Goal: Information Seeking & Learning: Learn about a topic

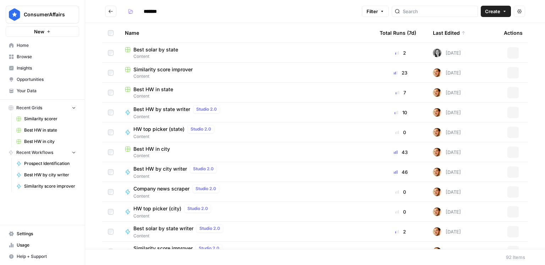
click at [38, 70] on span "Insights" at bounding box center [46, 68] width 59 height 6
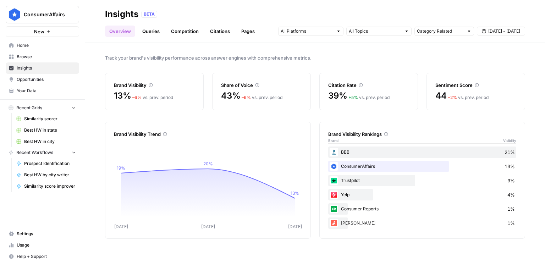
click at [151, 32] on link "Queries" at bounding box center [151, 31] width 26 height 11
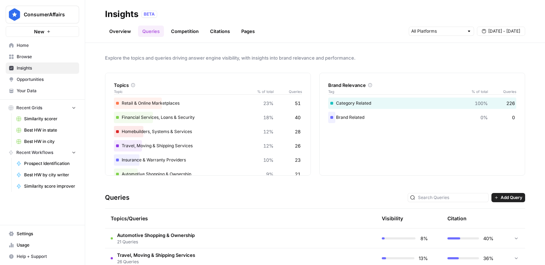
click at [177, 31] on link "Competition" at bounding box center [185, 31] width 36 height 11
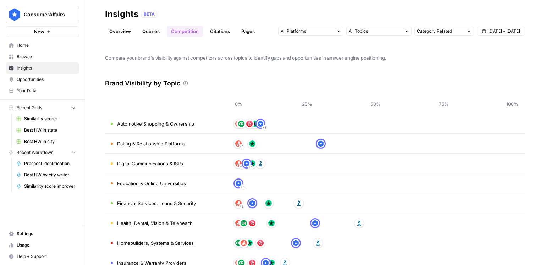
click at [214, 32] on link "Citations" at bounding box center [220, 31] width 28 height 11
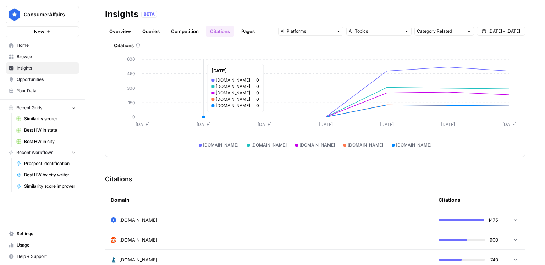
scroll to position [36, 0]
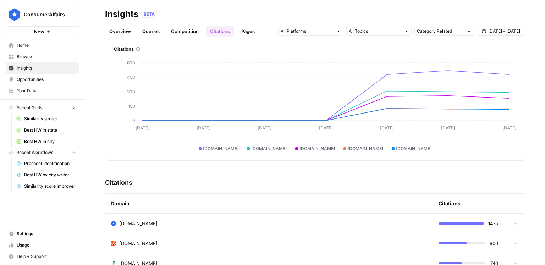
click at [153, 32] on link "Queries" at bounding box center [151, 31] width 26 height 11
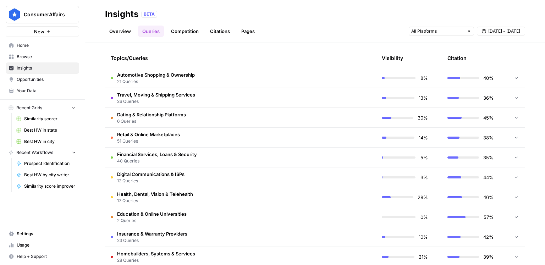
scroll to position [173, 0]
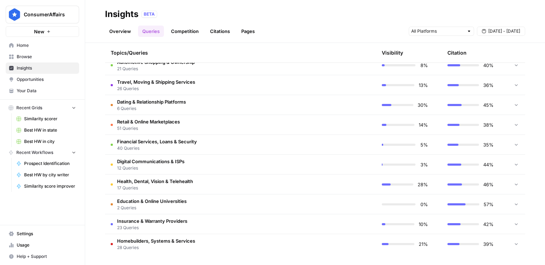
click at [155, 144] on span "Financial Services, Loans & Security" at bounding box center [157, 141] width 80 height 7
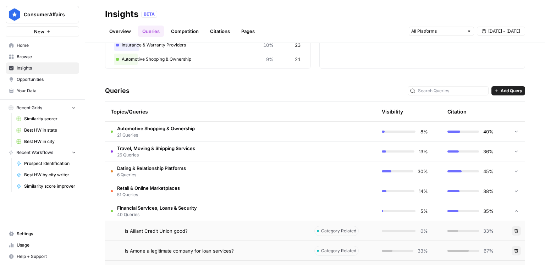
scroll to position [116, 0]
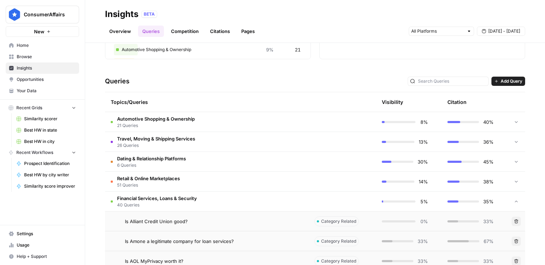
click at [152, 125] on span "21 Queries" at bounding box center [156, 126] width 78 height 6
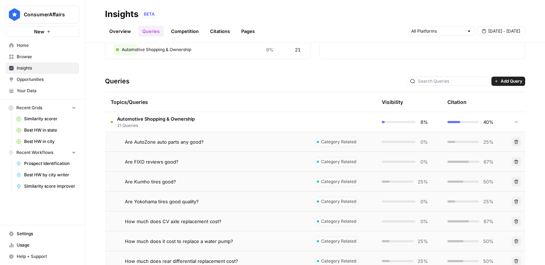
click at [519, 142] on button "Delete" at bounding box center [516, 141] width 9 height 9
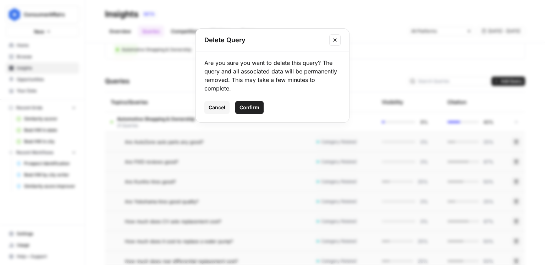
click at [337, 44] on button "Close modal" at bounding box center [335, 39] width 11 height 11
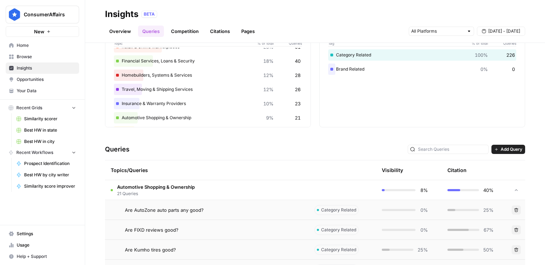
scroll to position [5, 0]
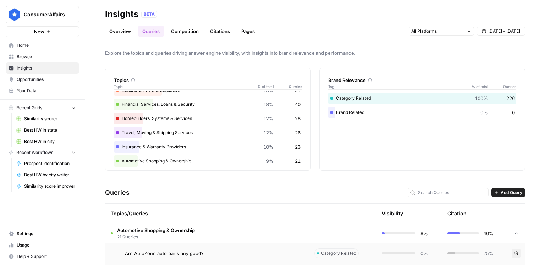
click at [182, 228] on span "Automotive Shopping & Ownership" at bounding box center [156, 230] width 78 height 7
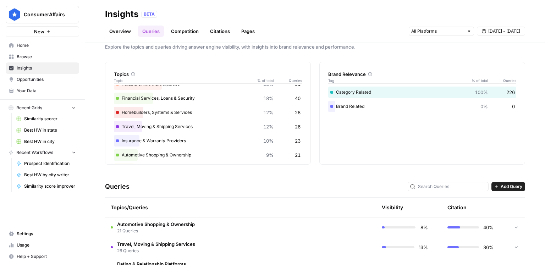
scroll to position [0, 0]
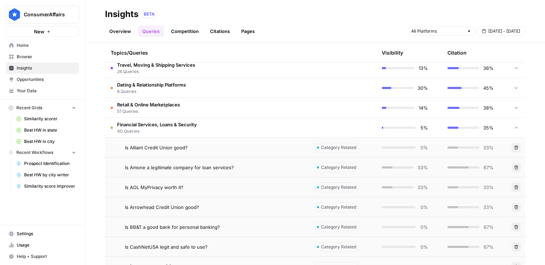
click at [158, 133] on span "40 Queries" at bounding box center [157, 131] width 80 height 6
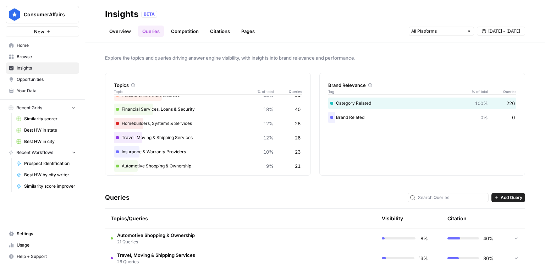
click at [192, 34] on link "Competition" at bounding box center [185, 31] width 36 height 11
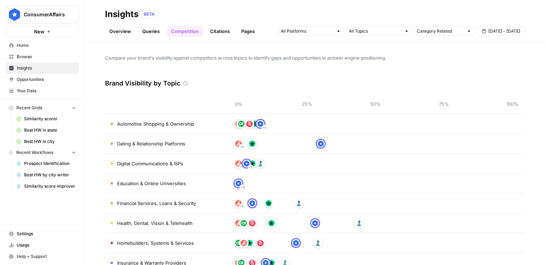
click at [218, 33] on link "Citations" at bounding box center [220, 31] width 28 height 11
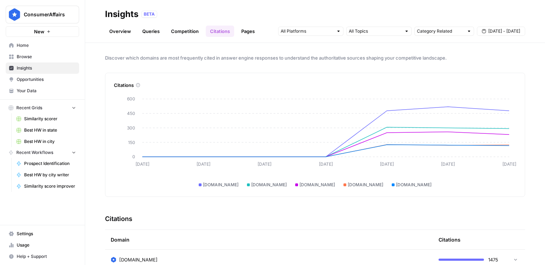
click at [246, 33] on link "Pages" at bounding box center [248, 31] width 22 height 11
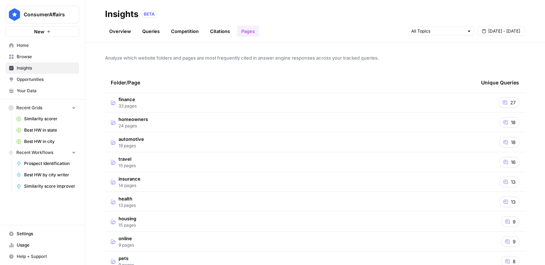
click at [142, 103] on td "finance 33 pages" at bounding box center [290, 103] width 371 height 20
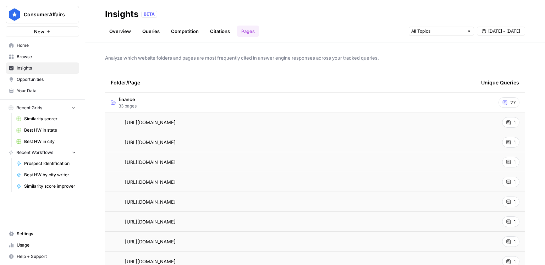
click at [142, 103] on td "finance 33 pages" at bounding box center [290, 103] width 371 height 20
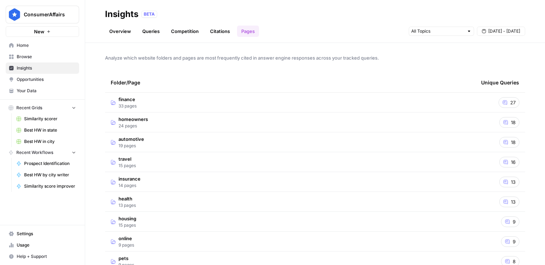
click at [123, 33] on link "Overview" at bounding box center [120, 31] width 30 height 11
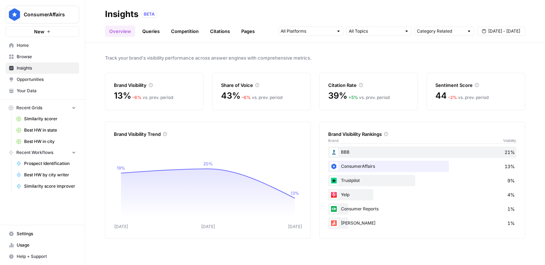
click at [152, 33] on link "Queries" at bounding box center [151, 31] width 26 height 11
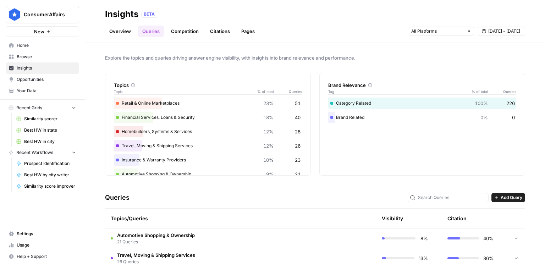
click at [168, 33] on link "Competition" at bounding box center [185, 31] width 36 height 11
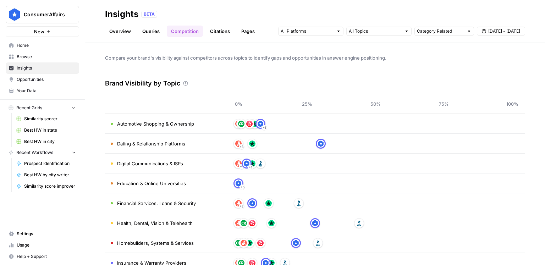
click at [119, 34] on link "Overview" at bounding box center [120, 31] width 30 height 11
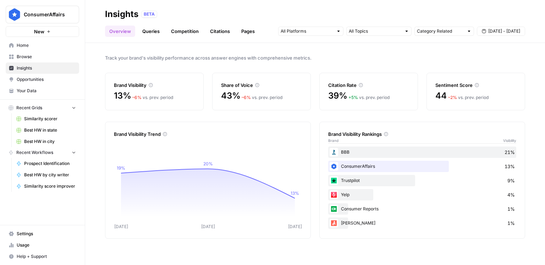
click at [158, 34] on link "Queries" at bounding box center [151, 31] width 26 height 11
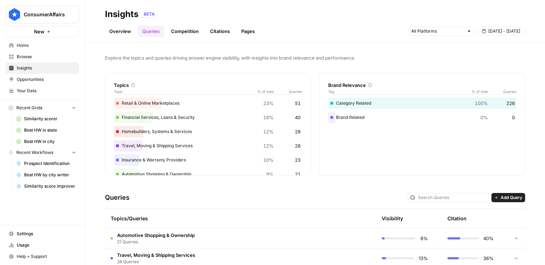
click at [39, 77] on span "Opportunities" at bounding box center [46, 79] width 59 height 6
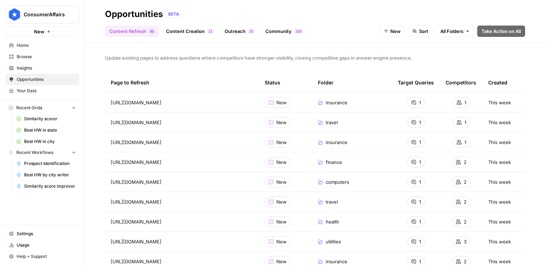
click at [197, 34] on link "Content Creation 1 1" at bounding box center [190, 31] width 56 height 11
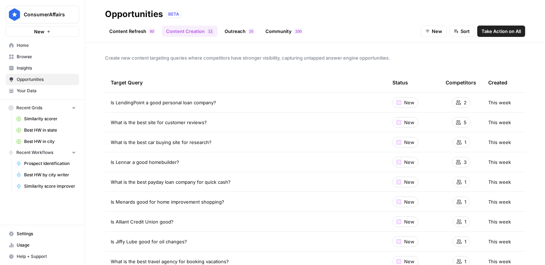
click at [234, 29] on link "Outreach 5 2" at bounding box center [240, 31] width 38 height 11
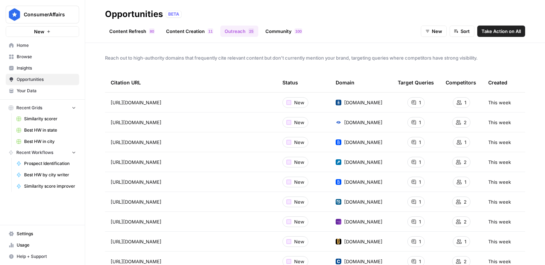
click at [267, 33] on link "Community 0 0 1" at bounding box center [283, 31] width 45 height 11
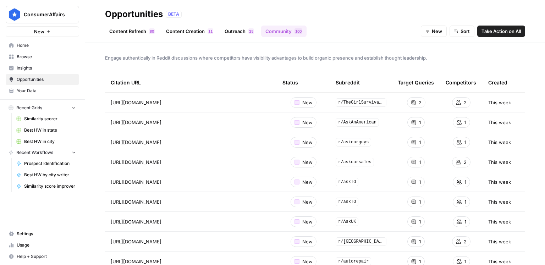
click at [138, 36] on link "Content Refresh 0 8" at bounding box center [132, 31] width 54 height 11
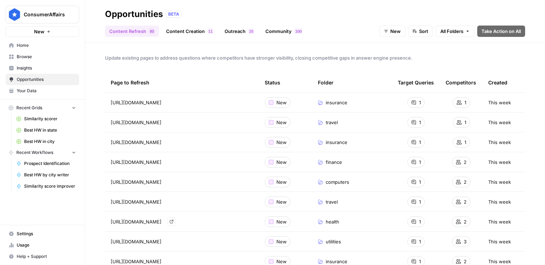
click at [162, 223] on span "[URL][DOMAIN_NAME]" at bounding box center [136, 221] width 51 height 7
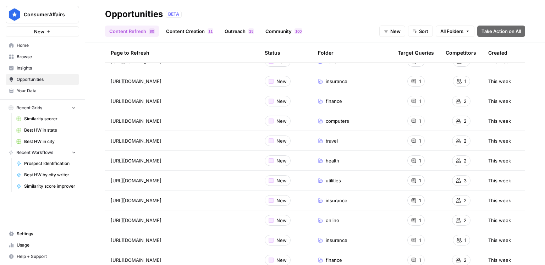
scroll to position [69, 0]
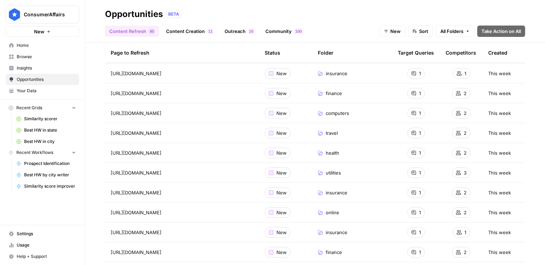
drag, startPoint x: 277, startPoint y: 173, endPoint x: 359, endPoint y: 171, distance: 81.7
click at [277, 173] on span "New" at bounding box center [282, 172] width 10 height 7
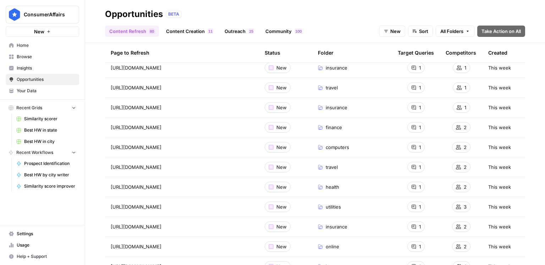
scroll to position [0, 0]
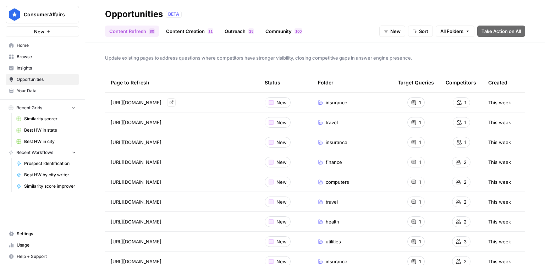
click at [176, 104] on link "Go to page" at bounding box center [171, 102] width 9 height 9
click at [220, 44] on div "Update existing pages to address questions where competitors have stronger visi…" at bounding box center [315, 154] width 460 height 222
click at [204, 36] on link "Content Creation 1 1" at bounding box center [190, 31] width 56 height 11
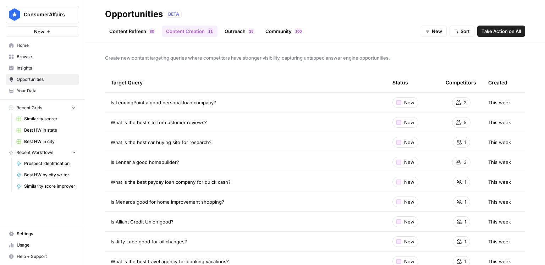
click at [229, 32] on link "Outreach 5 2" at bounding box center [240, 31] width 38 height 11
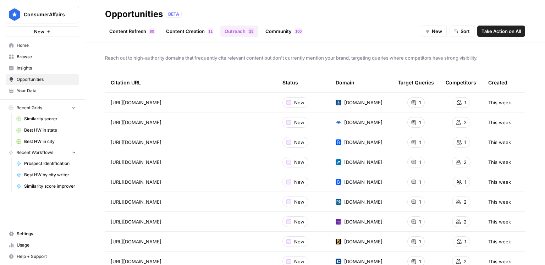
click at [283, 35] on link "Community 0 0 1" at bounding box center [283, 31] width 45 height 11
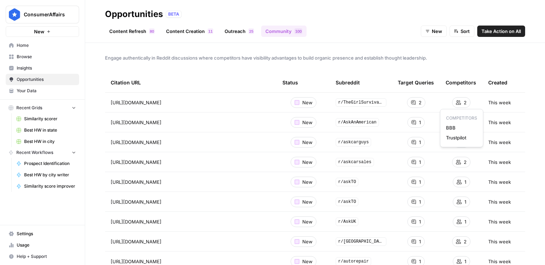
click at [464, 104] on span "2" at bounding box center [465, 102] width 3 height 7
click at [174, 104] on icon "Go to page https://www.reddit.com/r/TheGirlSurvivalGuide/comments/twuqfn/review…" at bounding box center [172, 102] width 4 height 4
click at [31, 246] on span "Usage" at bounding box center [46, 245] width 59 height 6
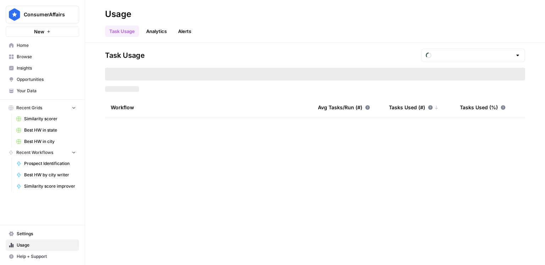
type input "September Tasks"
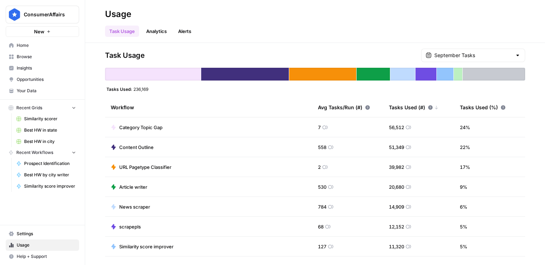
click at [40, 79] on span "Opportunities" at bounding box center [46, 79] width 59 height 6
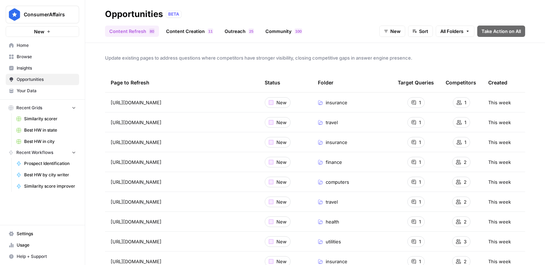
click at [39, 70] on span "Insights" at bounding box center [46, 68] width 59 height 6
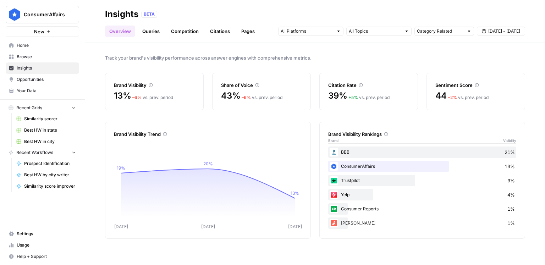
click at [143, 31] on link "Queries" at bounding box center [151, 31] width 26 height 11
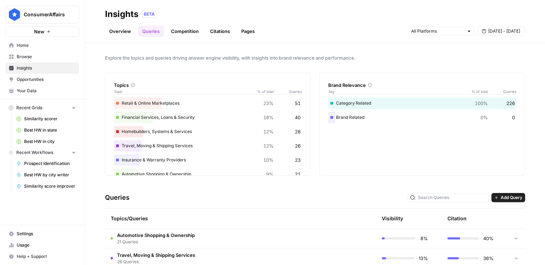
click at [185, 31] on link "Competition" at bounding box center [185, 31] width 36 height 11
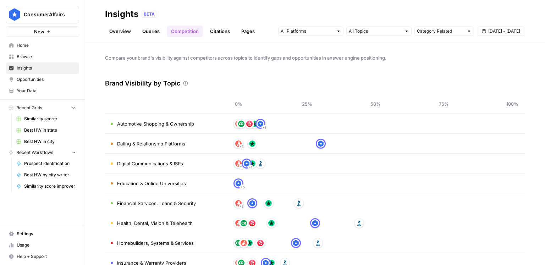
click at [210, 32] on link "Citations" at bounding box center [220, 31] width 28 height 11
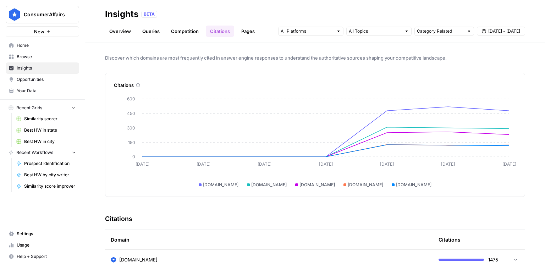
click at [50, 81] on span "Opportunities" at bounding box center [46, 79] width 59 height 6
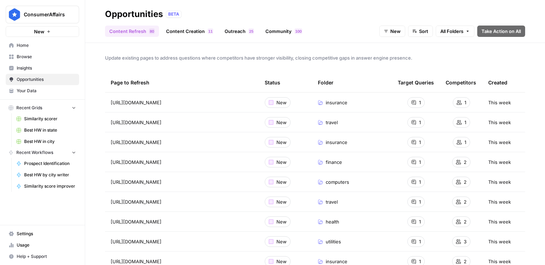
click at [193, 36] on link "Content Creation 1 1" at bounding box center [190, 31] width 56 height 11
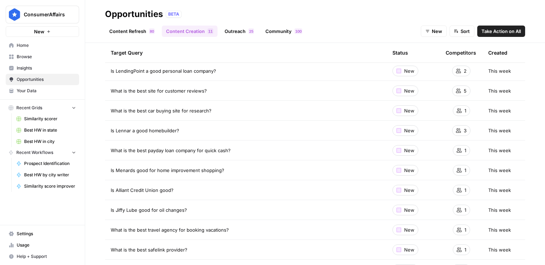
scroll to position [57, 0]
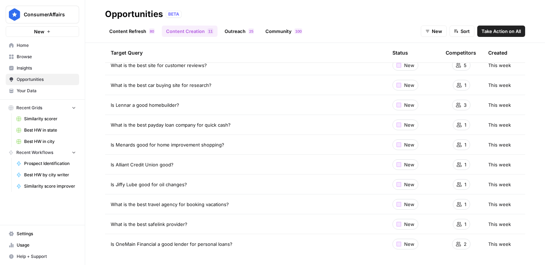
click at [249, 32] on div "5 2" at bounding box center [252, 31] width 6 height 6
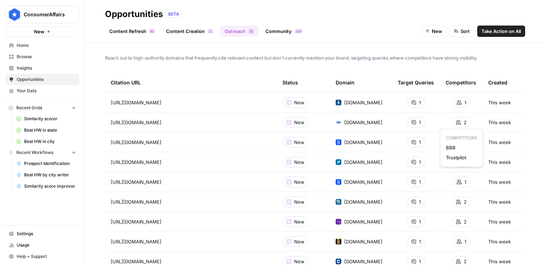
click at [468, 123] on div "2" at bounding box center [461, 122] width 18 height 11
click at [281, 20] on div "Content Refresh 0 8 Content Creation 1 1 Outreach 5 2 Community 0 0 1 New Sort …" at bounding box center [315, 28] width 420 height 17
click at [280, 33] on link "Community 0 0 1" at bounding box center [283, 31] width 45 height 11
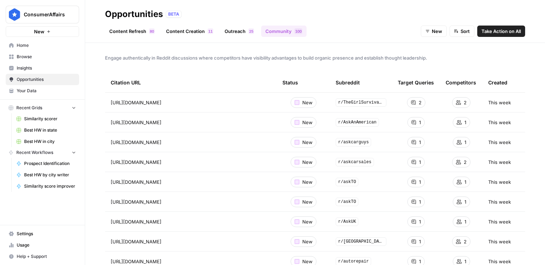
click at [137, 34] on link "Content Refresh 0 8" at bounding box center [132, 31] width 54 height 11
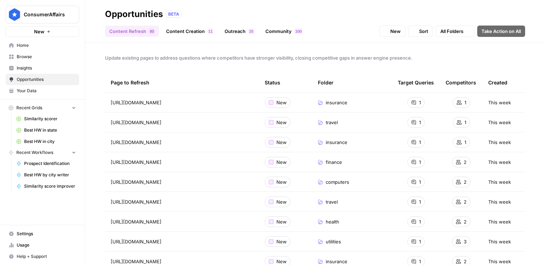
click at [47, 71] on link "Insights" at bounding box center [43, 67] width 74 height 11
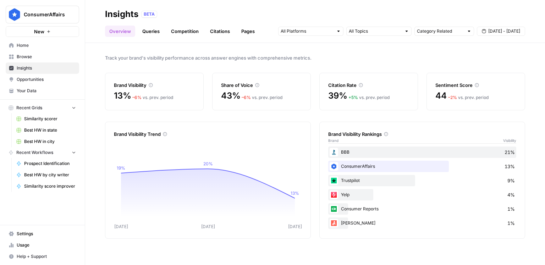
click at [152, 33] on link "Queries" at bounding box center [151, 31] width 26 height 11
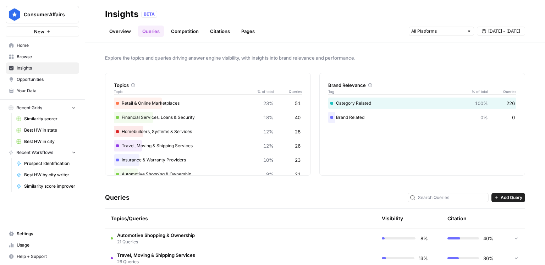
click at [177, 235] on span "Automotive Shopping & Ownership" at bounding box center [156, 235] width 78 height 7
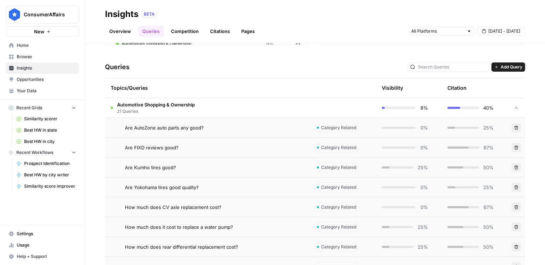
scroll to position [121, 0]
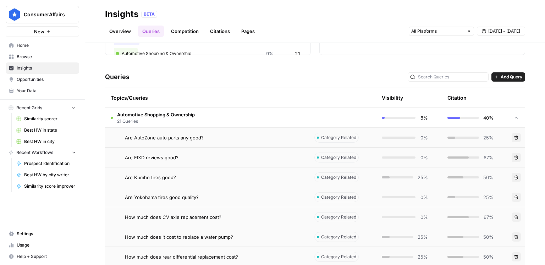
click at [180, 120] on span "21 Queries" at bounding box center [156, 121] width 78 height 6
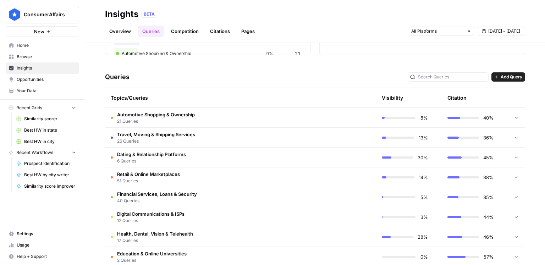
click at [174, 140] on span "26 Queries" at bounding box center [156, 141] width 78 height 6
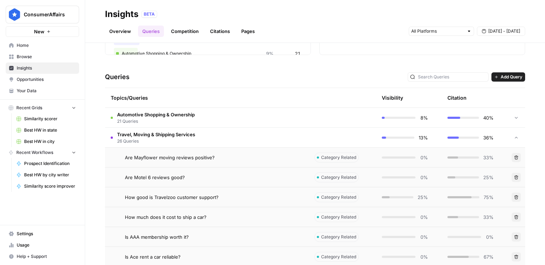
click at [174, 140] on span "26 Queries" at bounding box center [156, 141] width 78 height 6
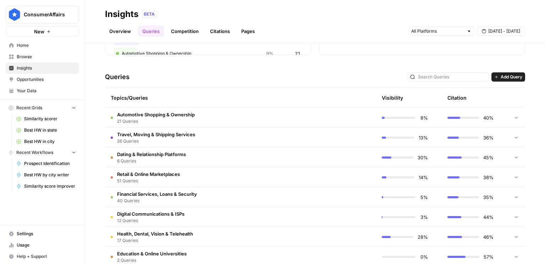
click at [129, 31] on link "Overview" at bounding box center [120, 31] width 30 height 11
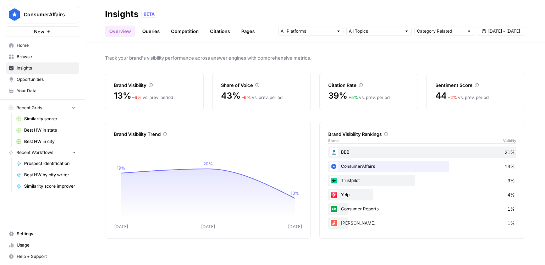
click at [51, 77] on span "Opportunities" at bounding box center [46, 79] width 59 height 6
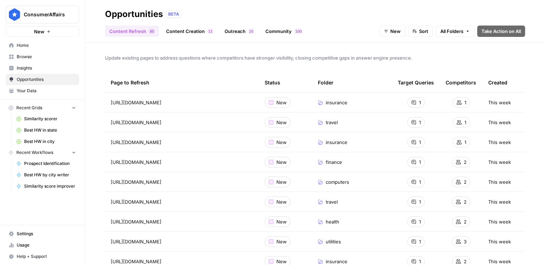
click at [43, 69] on span "Insights" at bounding box center [46, 68] width 59 height 6
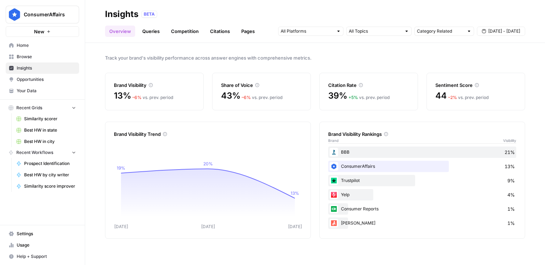
click at [39, 80] on span "Opportunities" at bounding box center [46, 79] width 59 height 6
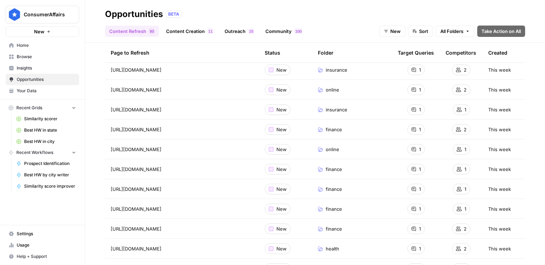
scroll to position [183, 0]
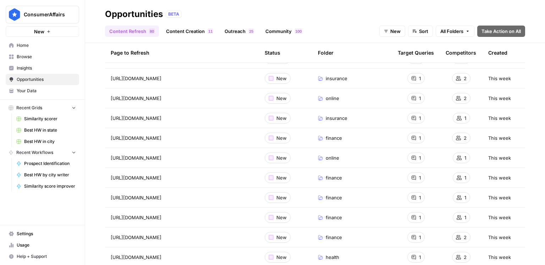
click at [36, 67] on span "Insights" at bounding box center [46, 68] width 59 height 6
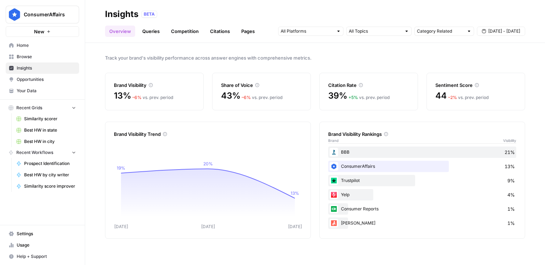
click at [177, 30] on link "Competition" at bounding box center [185, 31] width 36 height 11
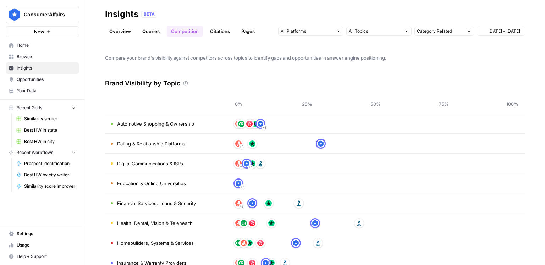
click at [159, 31] on link "Queries" at bounding box center [151, 31] width 26 height 11
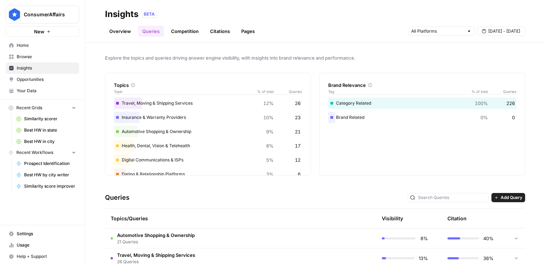
scroll to position [70, 0]
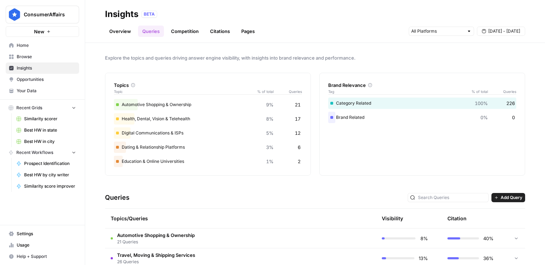
click at [179, 234] on span "Automotive Shopping & Ownership" at bounding box center [156, 235] width 78 height 7
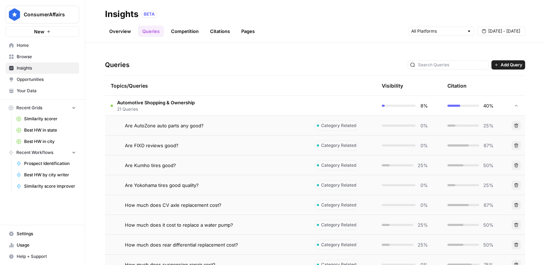
scroll to position [130, 0]
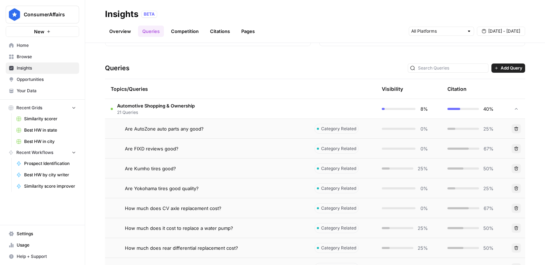
click at [178, 110] on span "21 Queries" at bounding box center [156, 112] width 78 height 6
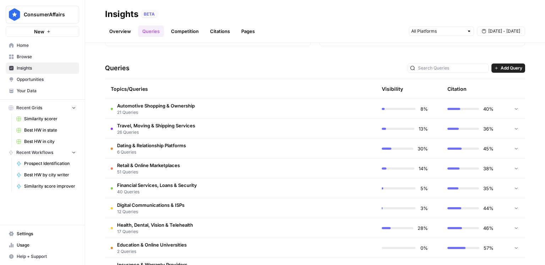
click at [255, 180] on td "Financial Services, Loans & Security 40 Queries" at bounding box center [207, 189] width 204 height 20
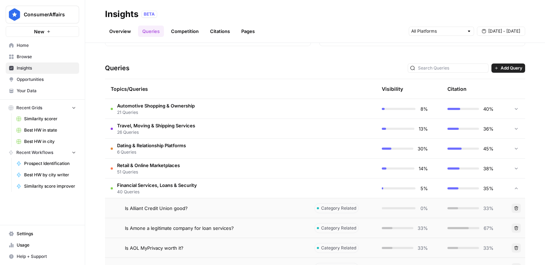
click at [182, 183] on span "Financial Services, Loans & Security" at bounding box center [157, 185] width 80 height 7
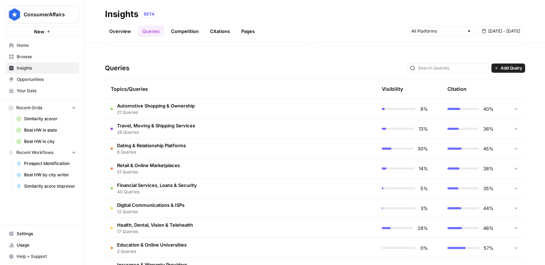
click at [205, 163] on td "Retail & Online Marketplaces 51 Queries" at bounding box center [207, 169] width 204 height 20
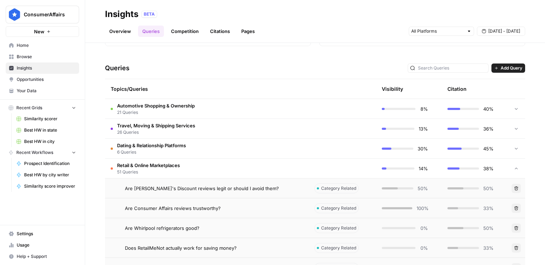
click at [153, 166] on span "Retail & Online Marketplaces" at bounding box center [148, 165] width 63 height 7
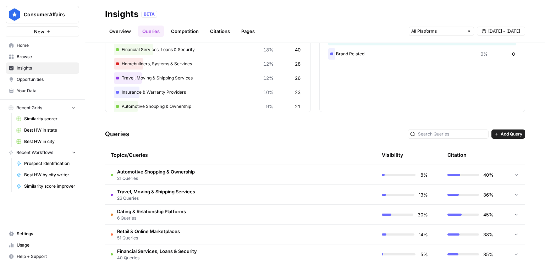
scroll to position [88, 0]
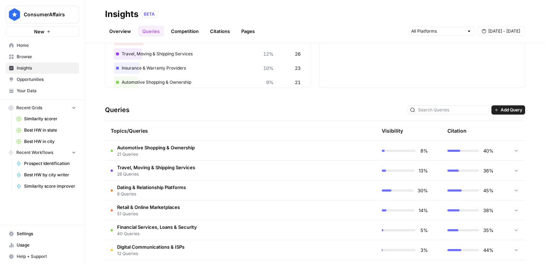
click at [168, 148] on span "Automotive Shopping & Ownership" at bounding box center [156, 147] width 78 height 7
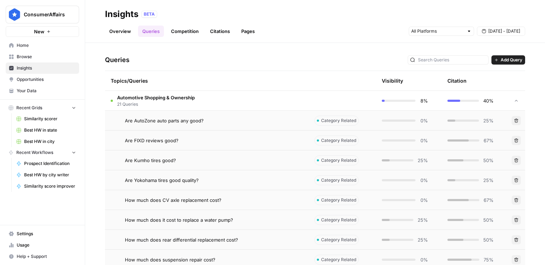
scroll to position [141, 0]
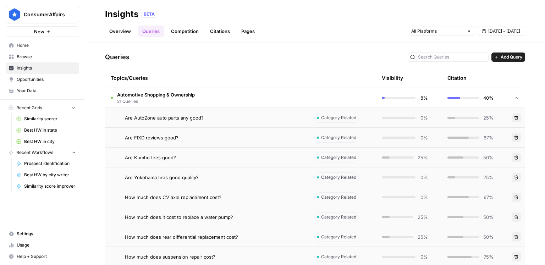
click at [190, 119] on span "Are AutoZone auto parts any good?" at bounding box center [164, 117] width 79 height 7
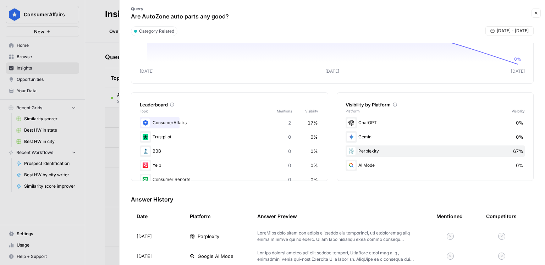
scroll to position [70, 0]
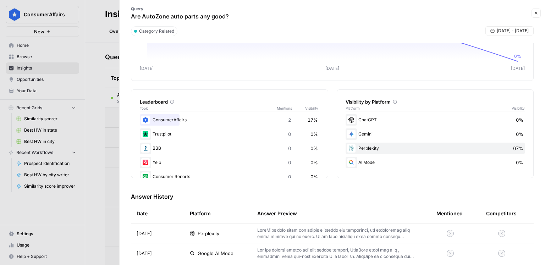
drag, startPoint x: 232, startPoint y: 18, endPoint x: 135, endPoint y: 19, distance: 97.6
click at [135, 19] on div "Query Are AutoZone auto parts any good?" at bounding box center [180, 13] width 112 height 21
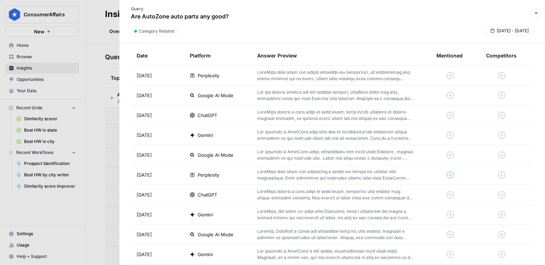
scroll to position [225, 0]
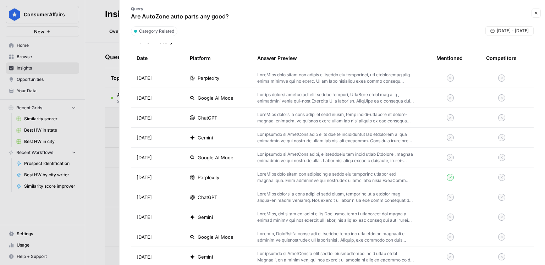
click at [396, 180] on p at bounding box center [335, 177] width 157 height 13
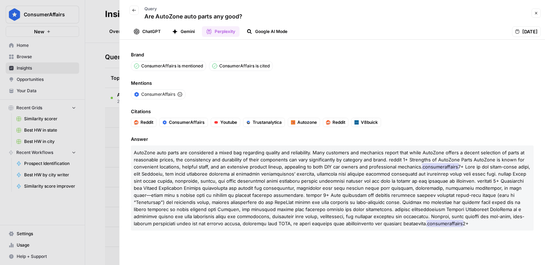
click at [135, 13] on button "Back" at bounding box center [134, 10] width 9 height 9
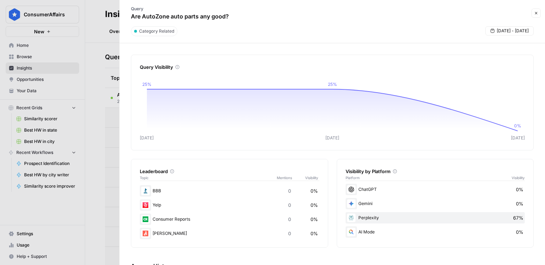
click at [537, 11] on icon "button" at bounding box center [536, 13] width 4 height 4
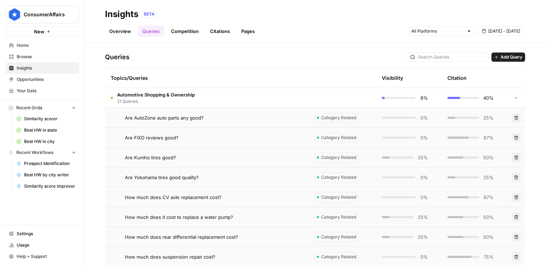
click at [190, 33] on link "Competition" at bounding box center [185, 31] width 36 height 11
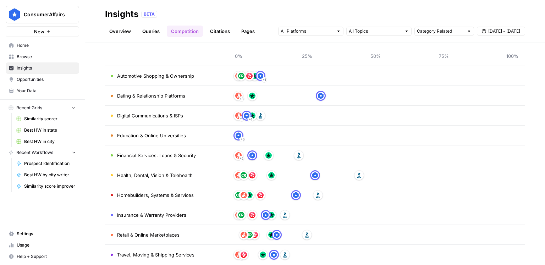
scroll to position [59, 0]
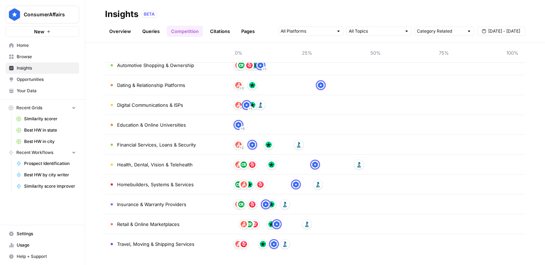
click at [175, 88] on span "Dating & Relationship Platforms" at bounding box center [151, 85] width 68 height 7
click at [322, 86] on img at bounding box center [321, 85] width 6 height 6
click at [226, 34] on link "Citations" at bounding box center [220, 31] width 28 height 11
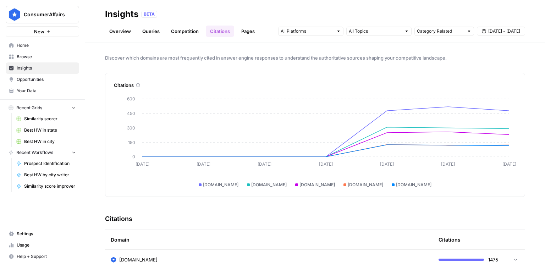
click at [130, 33] on link "Overview" at bounding box center [120, 31] width 30 height 11
